Goal: Complete application form

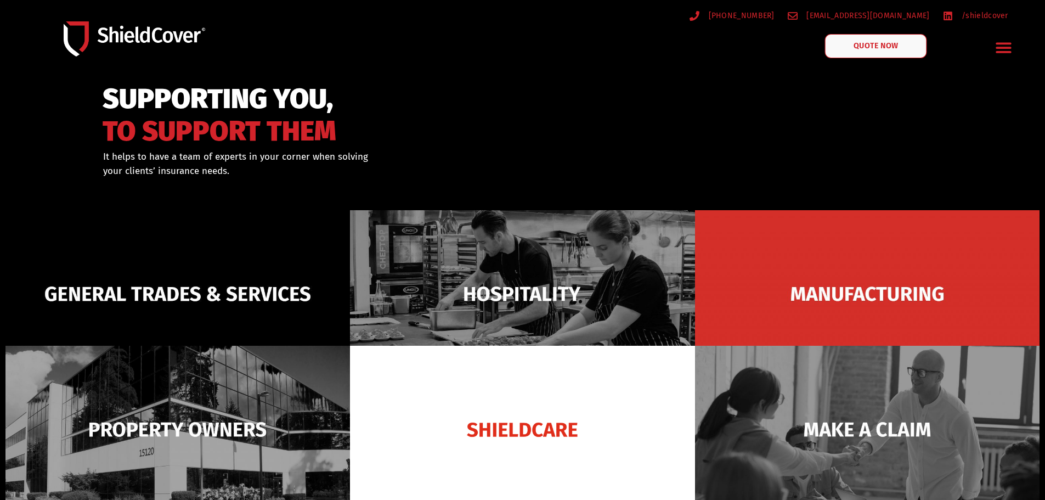
click at [900, 49] on link "QUOTE NOW" at bounding box center [876, 46] width 102 height 24
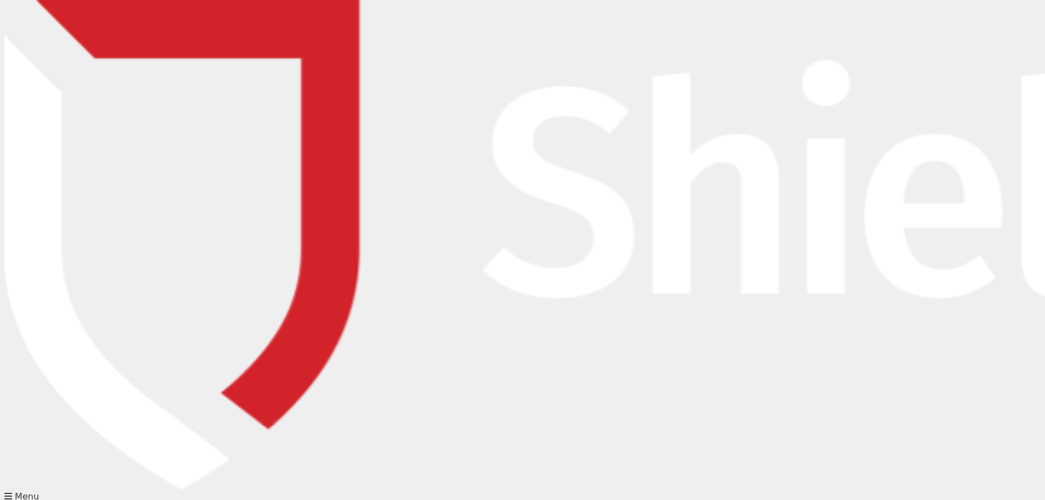
drag, startPoint x: 449, startPoint y: 190, endPoint x: 439, endPoint y: 196, distance: 11.6
